Goal: Task Accomplishment & Management: Use online tool/utility

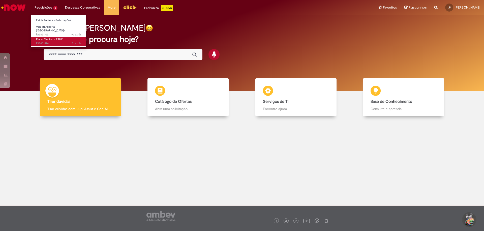
click at [45, 38] on span "Plano Médico - FAHZ" at bounding box center [49, 40] width 27 height 4
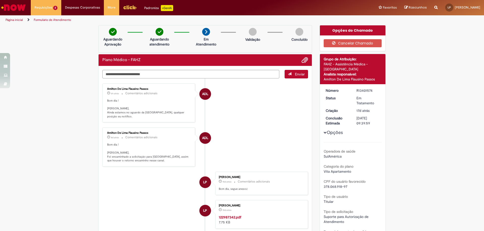
click at [15, 6] on img "Ir para a Homepage" at bounding box center [14, 8] width 26 height 10
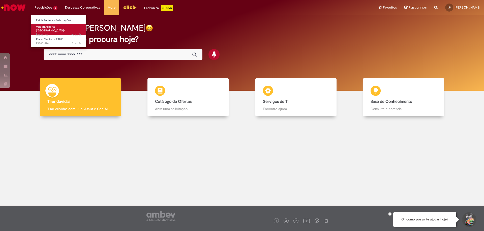
click at [51, 28] on span "Vale Transporte ([GEOGRAPHIC_DATA])" at bounding box center [50, 29] width 28 height 8
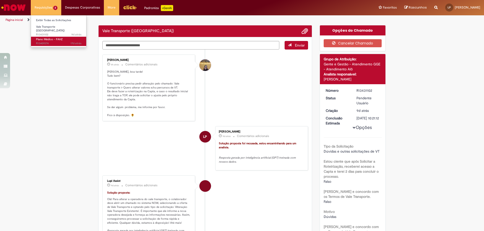
click at [50, 42] on span "17d atrás 17 dias atrás R13401574" at bounding box center [58, 44] width 45 height 4
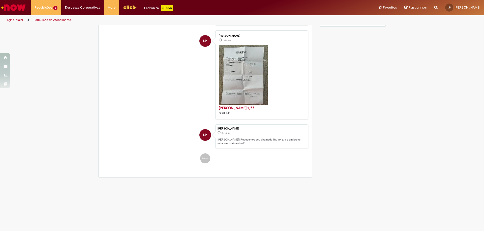
scroll to position [511, 0]
drag, startPoint x: 478, startPoint y: 227, endPoint x: 142, endPoint y: 111, distance: 355.3
click at [141, 108] on section "Formulário de Atendimento Verificar Código de Barras Aguardando Aprovação Aguar…" at bounding box center [242, 128] width 484 height 207
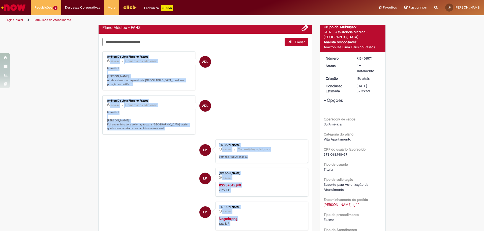
scroll to position [0, 0]
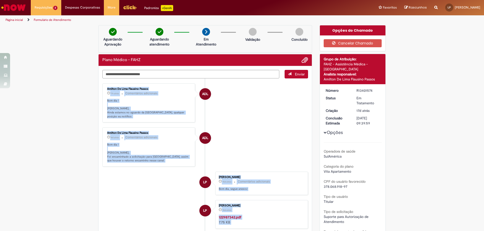
click at [245, 139] on li "ADL Amilton De Lima Flausino Passos 8d atrás 8 dias atrás Comentários adicionai…" at bounding box center [205, 147] width 206 height 39
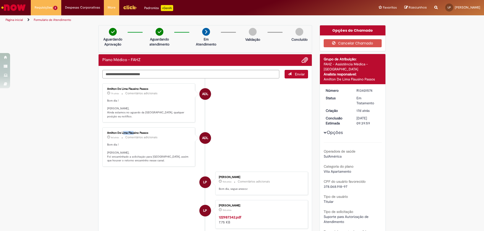
click at [245, 139] on li "ADL Amilton De Lima Flausino Passos 8d atrás 8 dias atrás Comentários adicionai…" at bounding box center [205, 147] width 206 height 39
click at [247, 153] on li "ADL Amilton De Lima Flausino Passos 8d atrás 8 dias atrás Comentários adicionai…" at bounding box center [205, 147] width 206 height 39
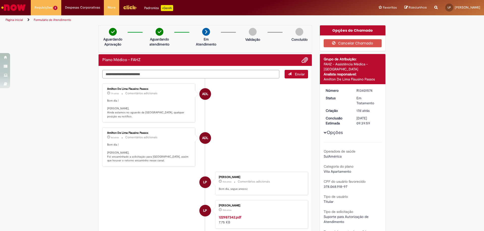
click at [20, 11] on img "Ir para a Homepage" at bounding box center [14, 8] width 26 height 10
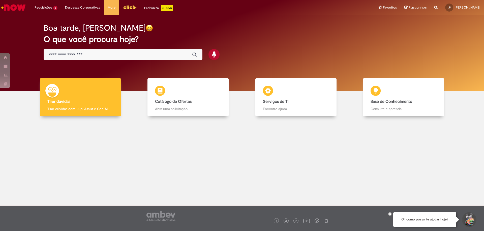
click at [389, 213] on icon at bounding box center [390, 214] width 2 height 3
click at [396, 204] on main "Now Boa tarde, Leonardo O que você procura hoje? Tirar dúvidas Tirar dúvidas Ti…" at bounding box center [242, 110] width 484 height 191
click at [470, 220] on button "Iniciar Conversa de Suporte" at bounding box center [468, 220] width 15 height 15
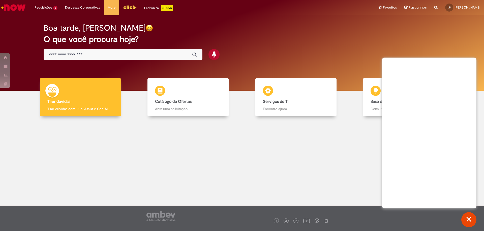
click at [468, 219] on button "Fechar conversa de suporte" at bounding box center [468, 220] width 15 height 15
